Goal: Information Seeking & Learning: Learn about a topic

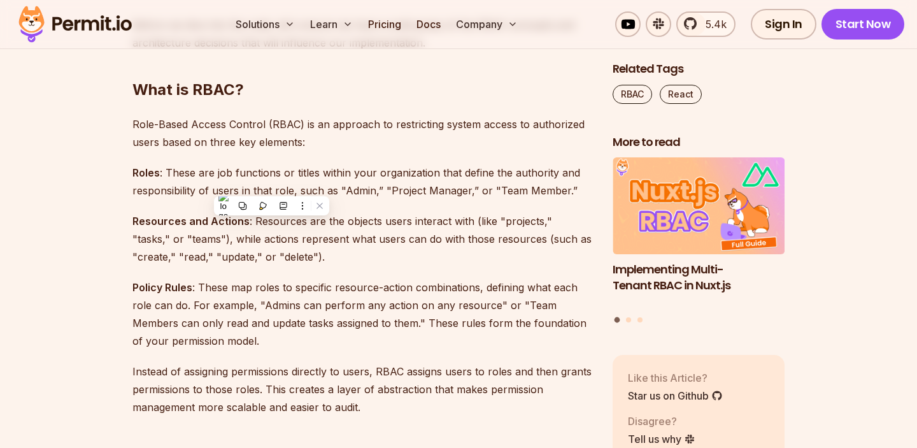
click at [194, 238] on p "Resources and Actions : Resources are the objects users interact with (like "pr…" at bounding box center [362, 238] width 460 height 53
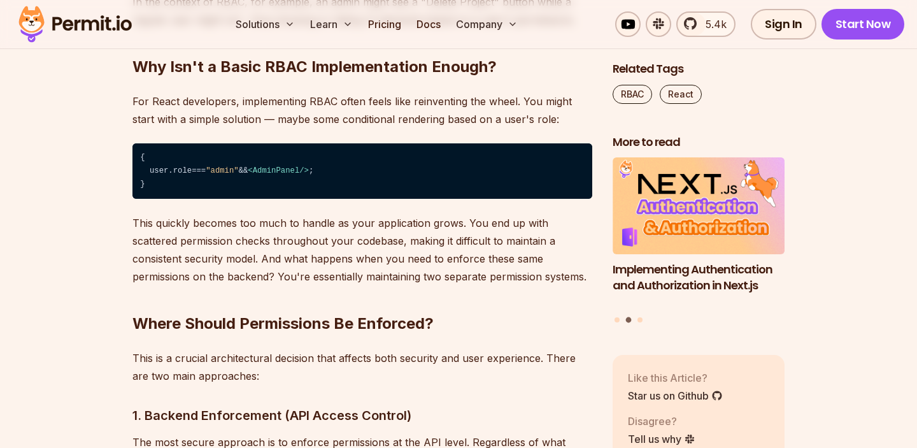
scroll to position [1672, 0]
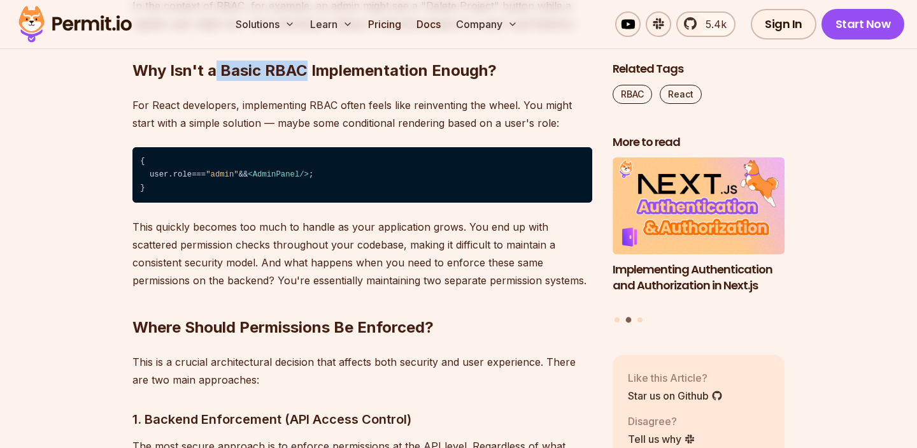
drag, startPoint x: 214, startPoint y: 69, endPoint x: 301, endPoint y: 74, distance: 86.8
click at [301, 74] on h2 "Why Isn't a Basic RBAC Implementation Enough?" at bounding box center [362, 45] width 460 height 71
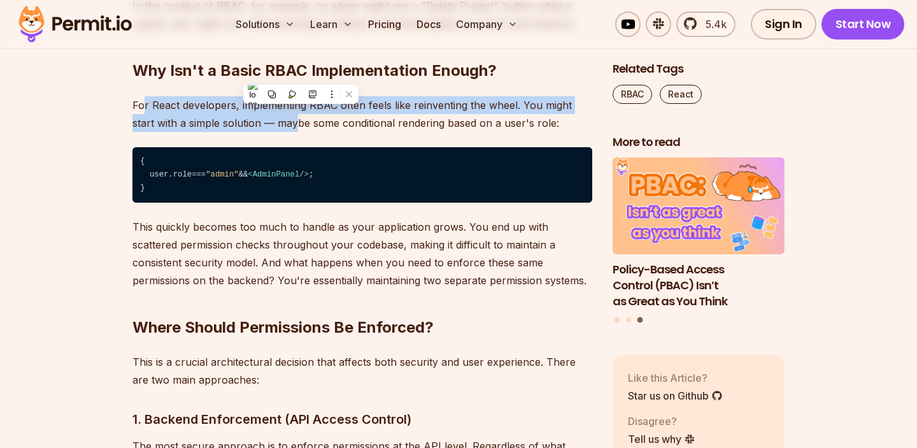
drag, startPoint x: 143, startPoint y: 98, endPoint x: 297, endPoint y: 125, distance: 157.1
click at [297, 125] on p "For React developers, implementing RBAC often feels like reinventing the wheel.…" at bounding box center [362, 114] width 460 height 36
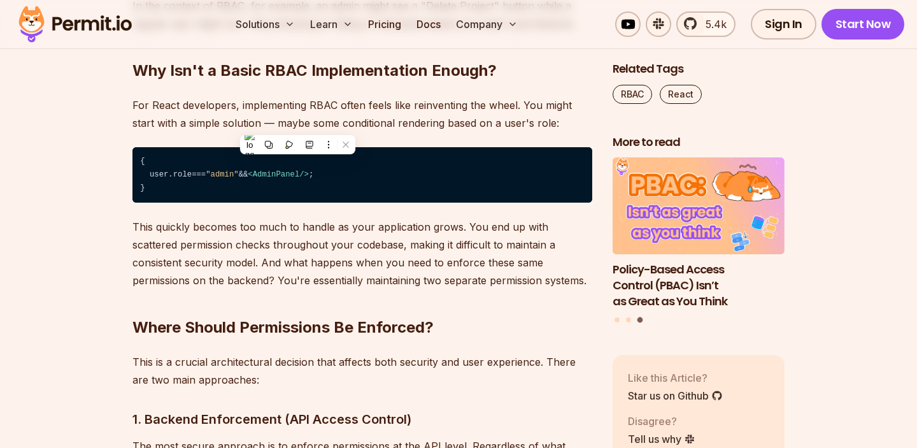
drag, startPoint x: 338, startPoint y: 123, endPoint x: 386, endPoint y: 123, distance: 47.7
click at [355, 123] on p "For React developers, implementing RBAC often feels like reinventing the wheel.…" at bounding box center [362, 114] width 460 height 36
click at [386, 123] on p "For React developers, implementing RBAC often feels like reinventing the wheel.…" at bounding box center [362, 114] width 460 height 36
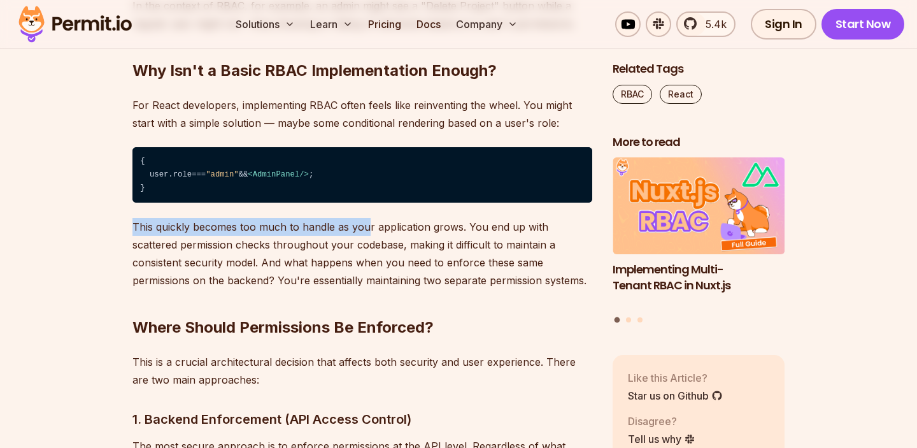
drag, startPoint x: 132, startPoint y: 226, endPoint x: 367, endPoint y: 229, distance: 234.9
click at [367, 229] on p "This quickly becomes too much to handle as your application grows. You end up w…" at bounding box center [362, 253] width 460 height 71
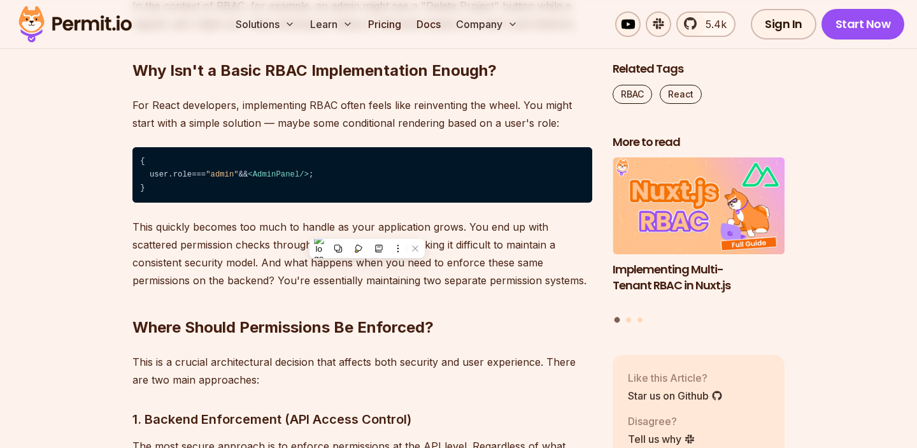
click at [460, 224] on p "This quickly becomes too much to handle as your application grows. You end up w…" at bounding box center [362, 253] width 460 height 71
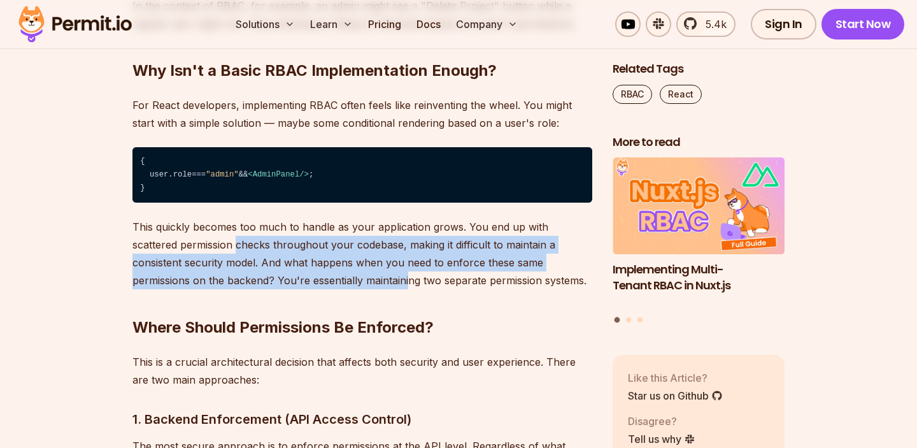
drag, startPoint x: 190, startPoint y: 246, endPoint x: 313, endPoint y: 275, distance: 126.3
click at [313, 275] on p "This quickly becomes too much to handle as your application grows. You end up w…" at bounding box center [362, 253] width 460 height 71
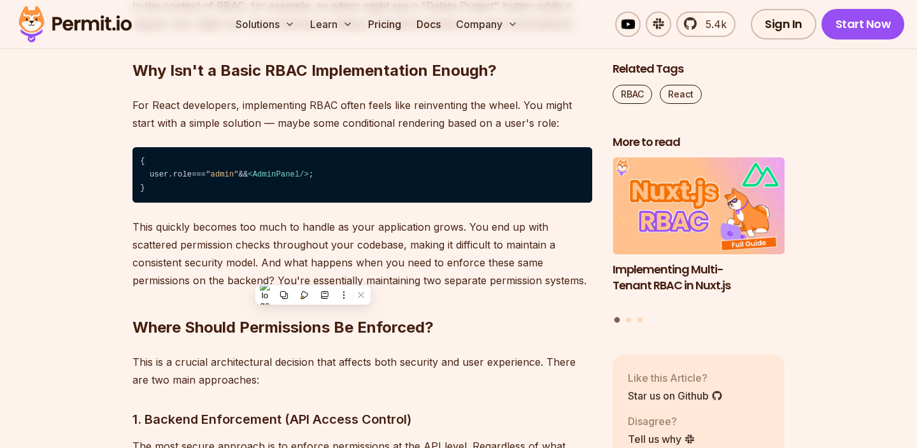
click at [418, 274] on p "This quickly becomes too much to handle as your application grows. You end up w…" at bounding box center [362, 253] width 460 height 71
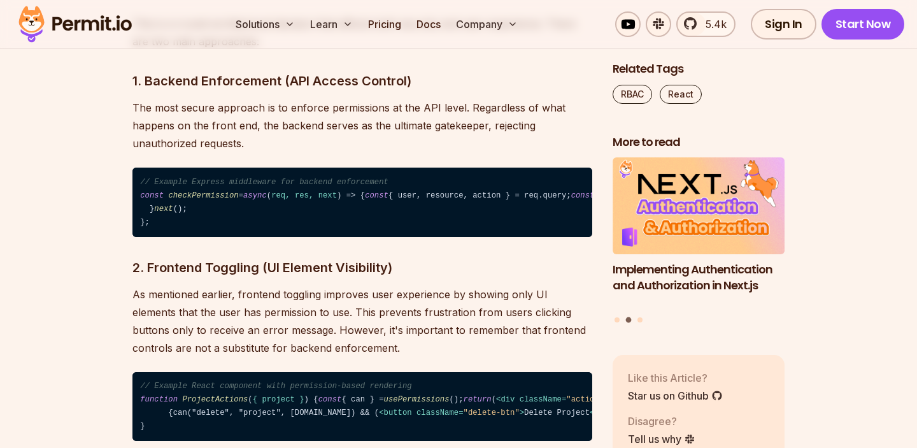
scroll to position [2013, 0]
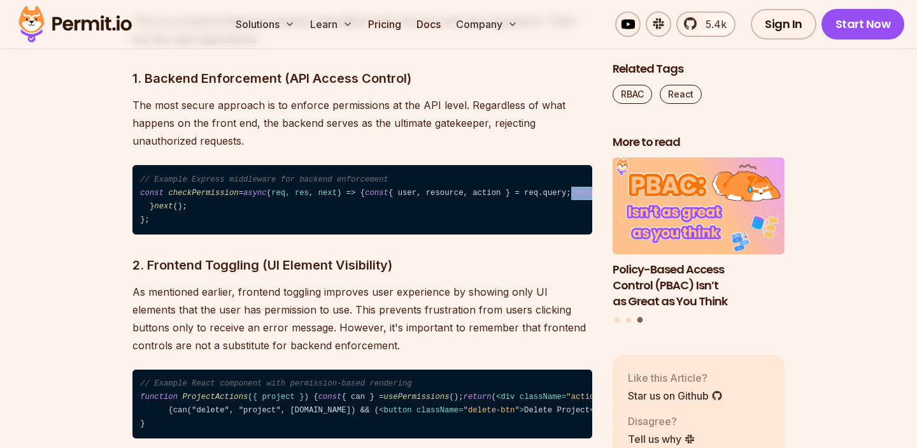
drag, startPoint x: 149, startPoint y: 232, endPoint x: 253, endPoint y: 230, distance: 103.8
click at [253, 230] on code "// Example Express middleware for backend enforcement const checkPermission = a…" at bounding box center [362, 199] width 460 height 69
click at [265, 231] on code "// Example Express middleware for backend enforcement const checkPermission = a…" at bounding box center [362, 199] width 460 height 69
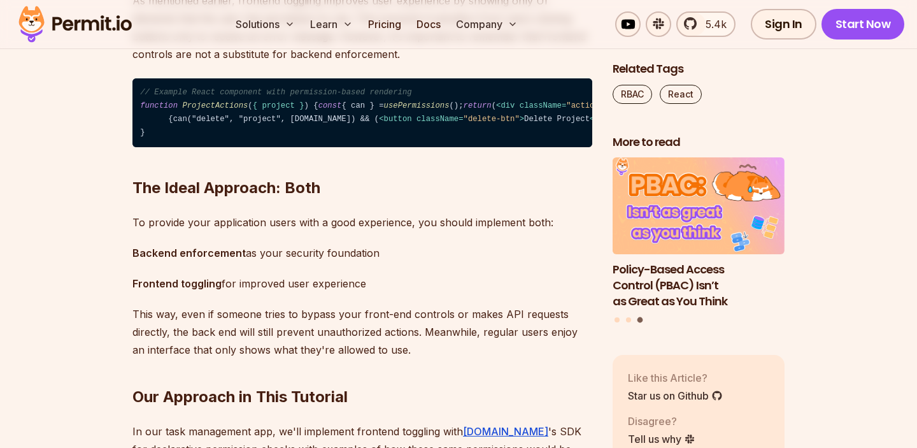
scroll to position [2312, 0]
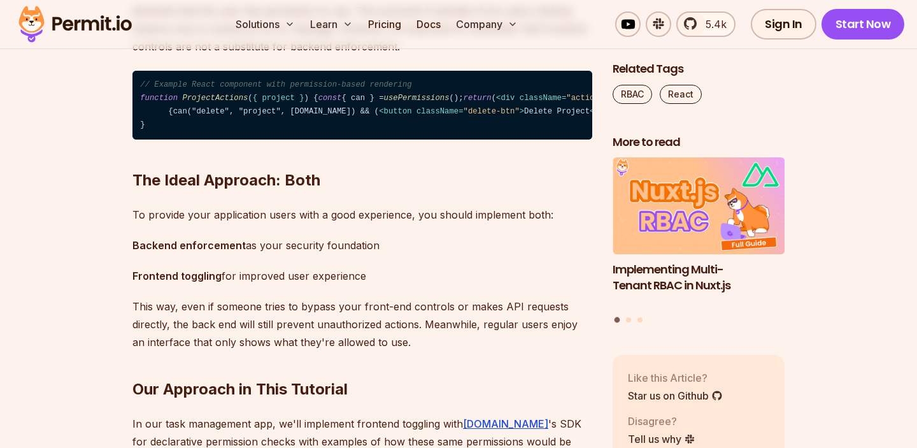
drag, startPoint x: 155, startPoint y: 258, endPoint x: 288, endPoint y: 261, distance: 133.1
click at [288, 140] on code "// Example React component with permission-based rendering function ProjectActi…" at bounding box center [362, 105] width 460 height 69
click at [169, 116] on span "< div className = "actions" > {can("edit", "project", [DOMAIN_NAME]) && ( < but…" at bounding box center [598, 105] width 917 height 22
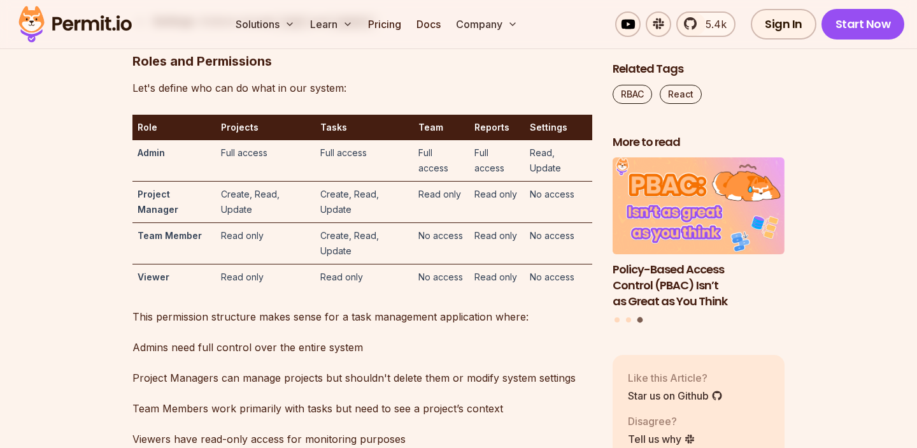
scroll to position [3766, 0]
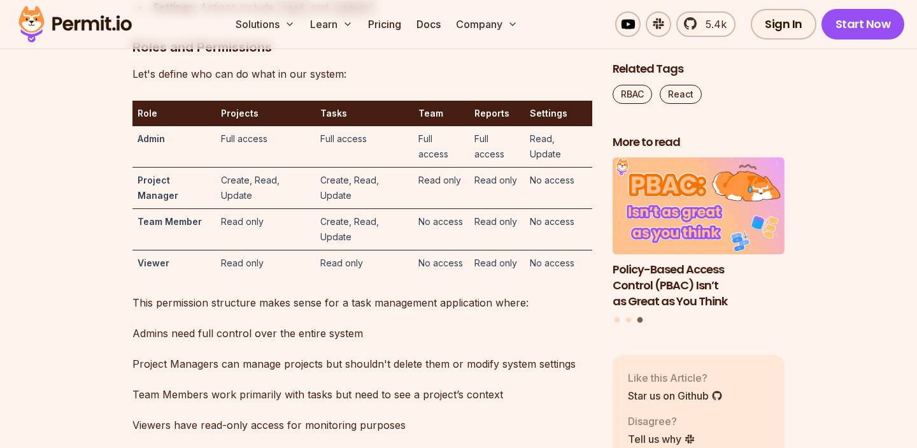
drag, startPoint x: 134, startPoint y: 88, endPoint x: 419, endPoint y: 97, distance: 285.4
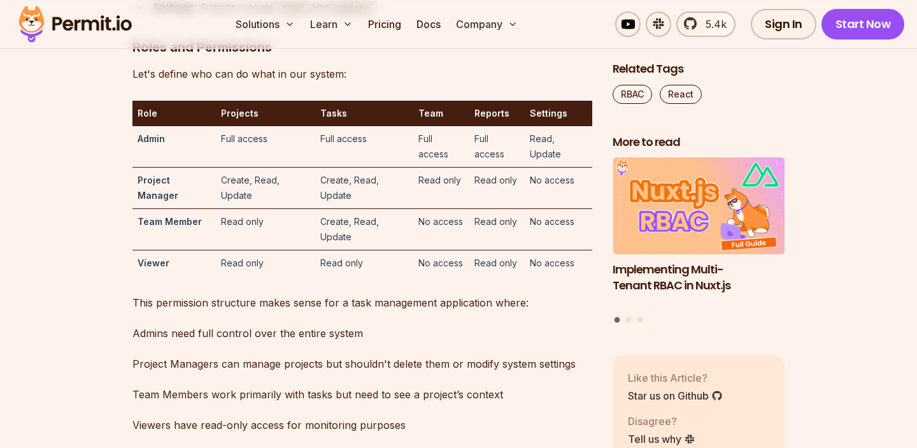
click at [152, 17] on li "Settings : Actions include read and update" at bounding box center [370, 7] width 443 height 18
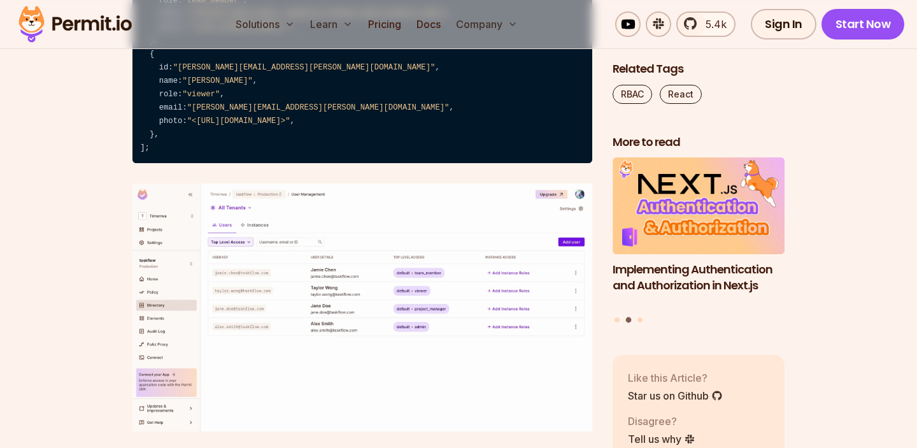
scroll to position [6871, 0]
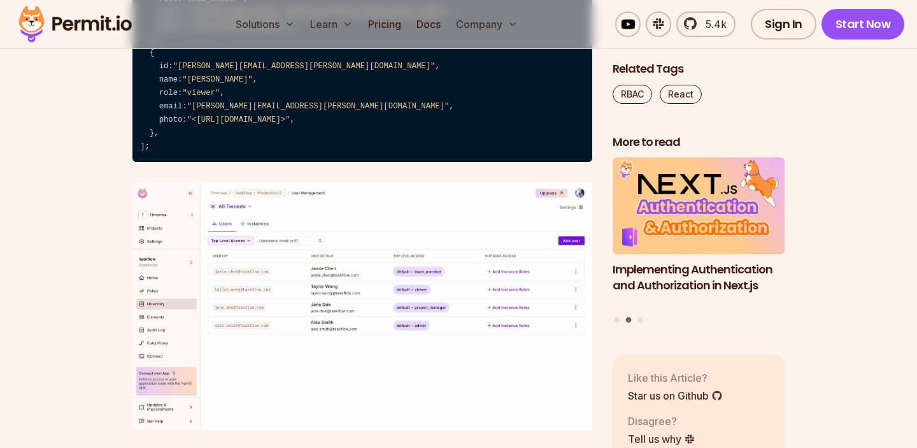
drag, startPoint x: 160, startPoint y: 139, endPoint x: 362, endPoint y: 176, distance: 205.3
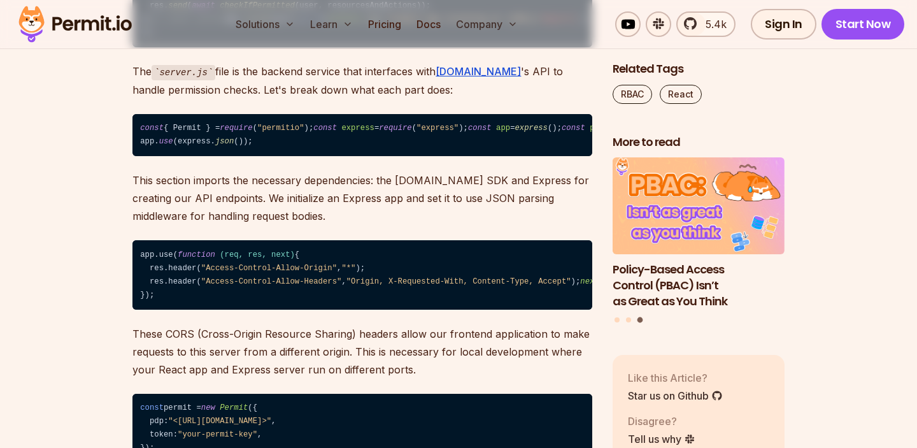
scroll to position [7818, 0]
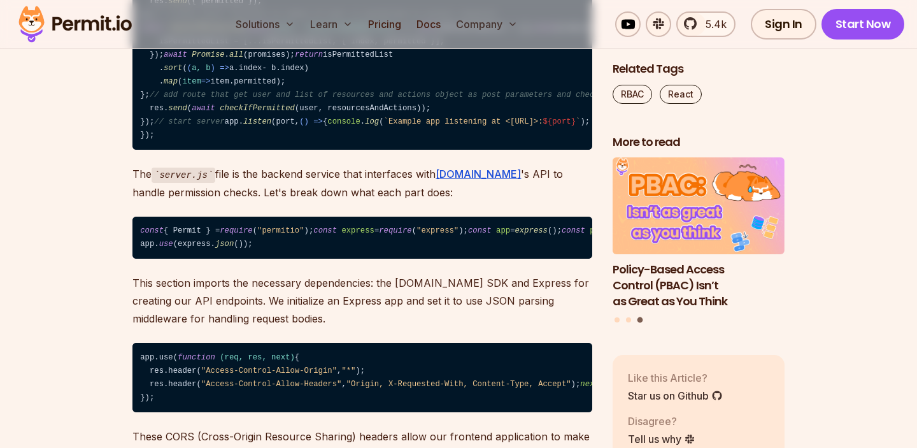
drag, startPoint x: 141, startPoint y: 156, endPoint x: 345, endPoint y: 171, distance: 204.3
click at [345, 150] on code "// server.js const { Permit } = require ( "permitio" ); const express = require…" at bounding box center [362, 15] width 460 height 270
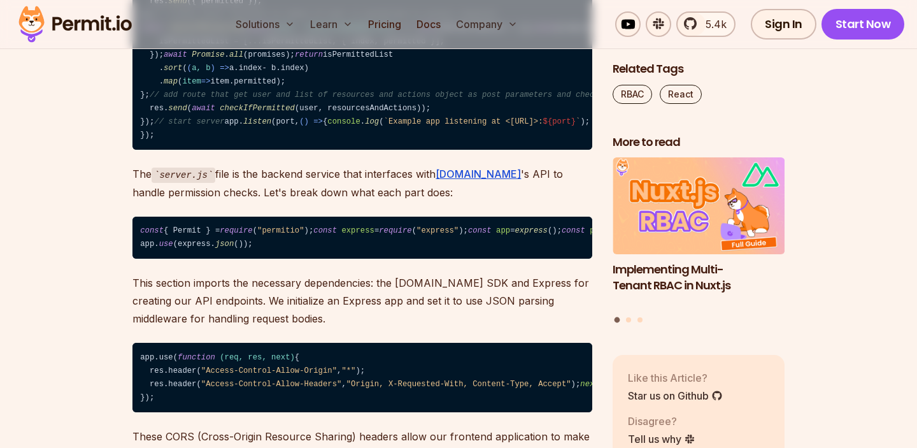
drag, startPoint x: 142, startPoint y: 206, endPoint x: 418, endPoint y: 267, distance: 282.4
click at [418, 150] on code "// server.js const { Permit } = require ( "permitio" ); const express = require…" at bounding box center [362, 15] width 460 height 270
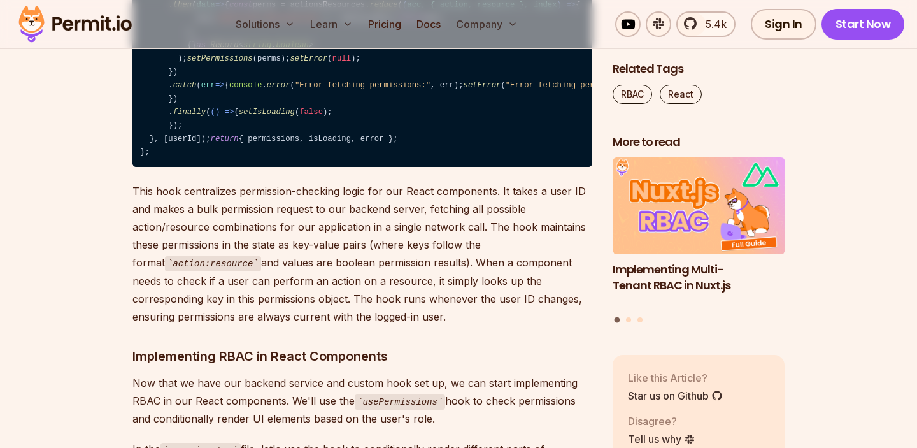
scroll to position [9953, 0]
